Goal: Communication & Community: Answer question/provide support

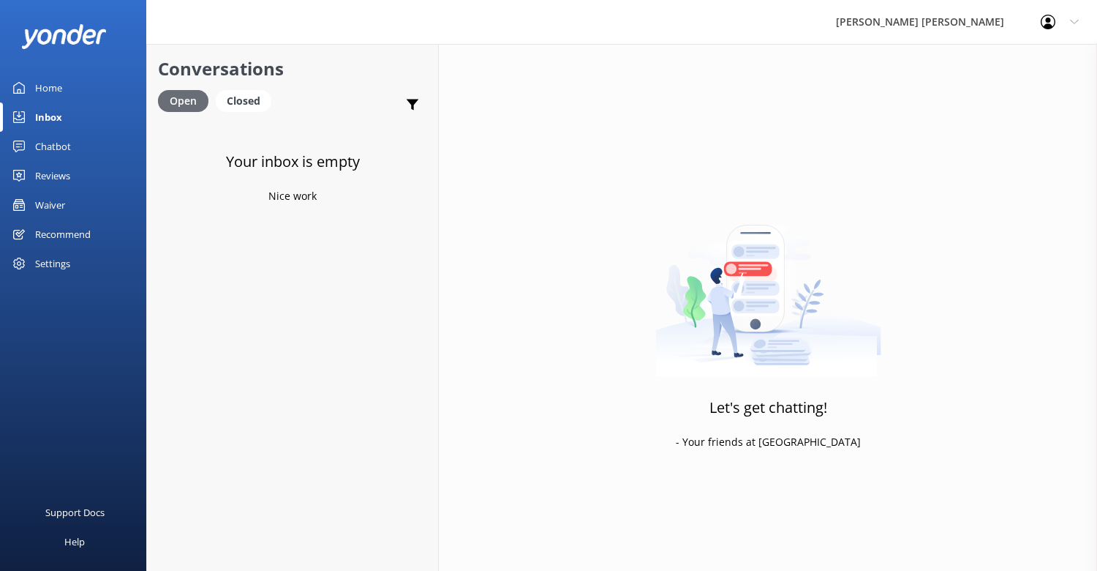
click at [188, 100] on div "Open" at bounding box center [183, 101] width 50 height 22
